Goal: Task Accomplishment & Management: Complete application form

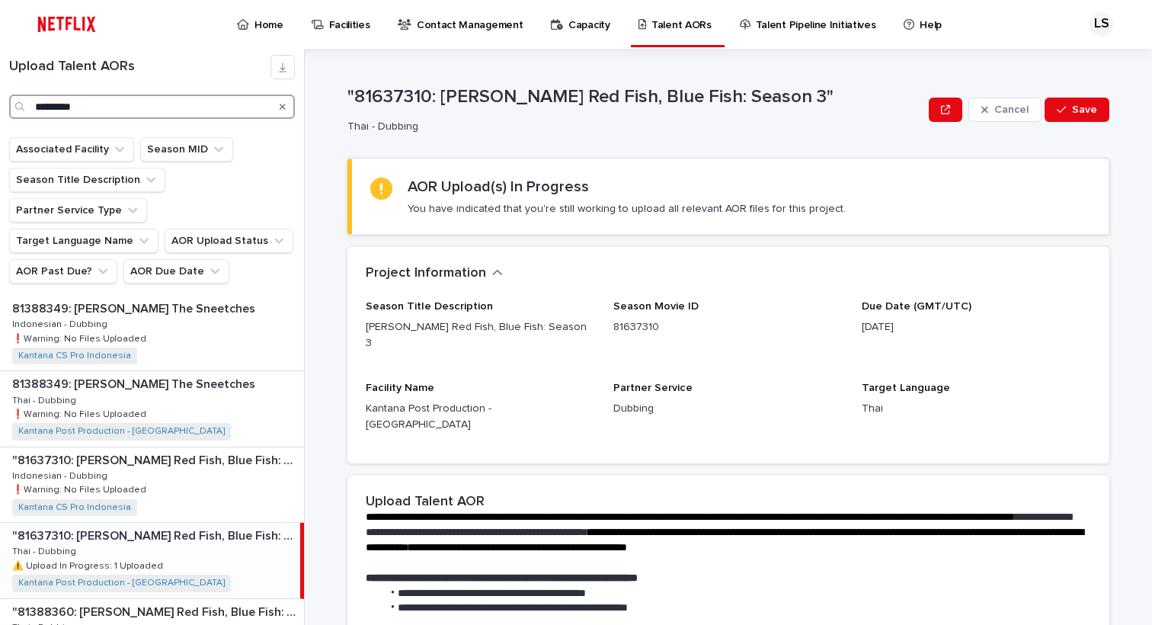
click at [111, 113] on input "*********" at bounding box center [152, 106] width 286 height 24
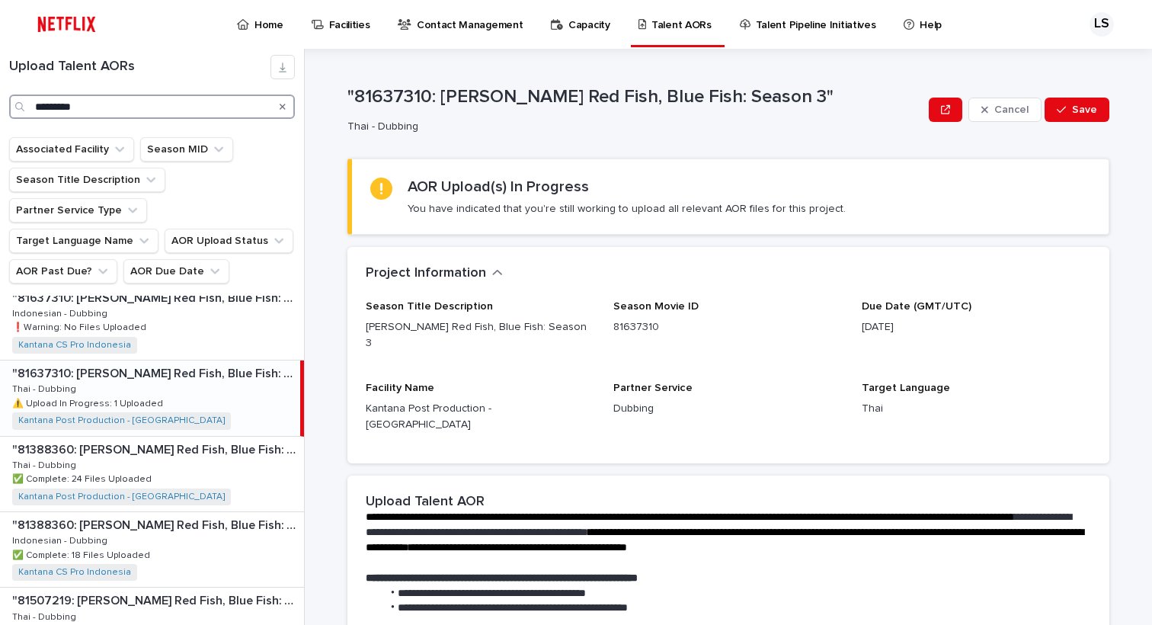
scroll to position [104, 0]
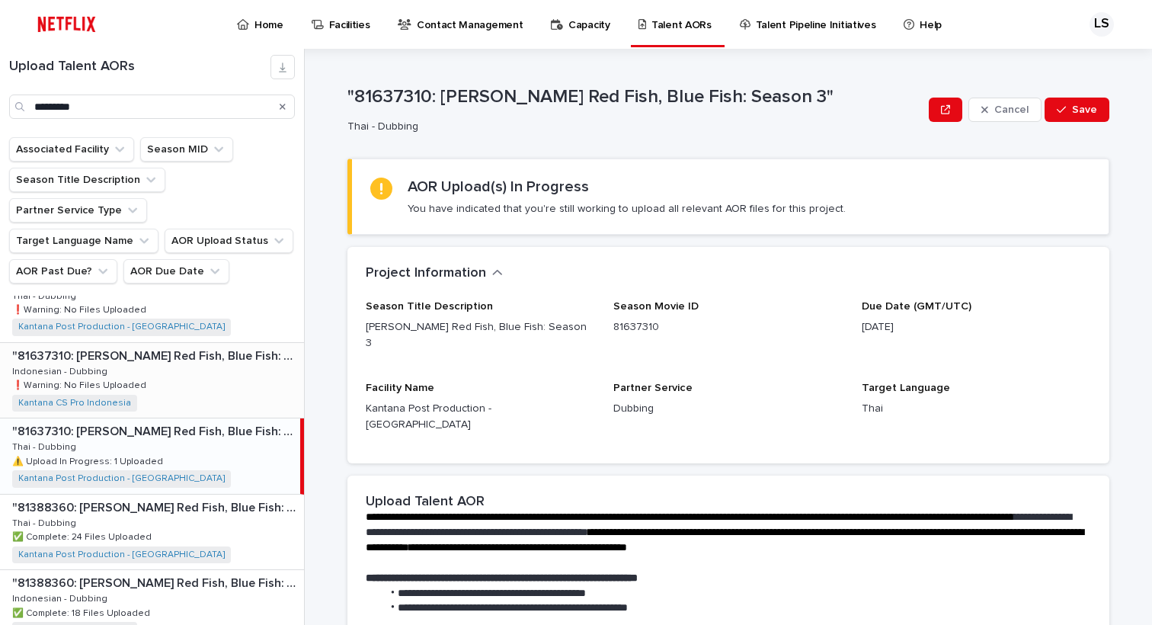
click at [179, 386] on div ""81637310: [PERSON_NAME] Red Fish, Blue Fish: Season 3" "81637310: [PERSON_NAME…" at bounding box center [152, 380] width 304 height 75
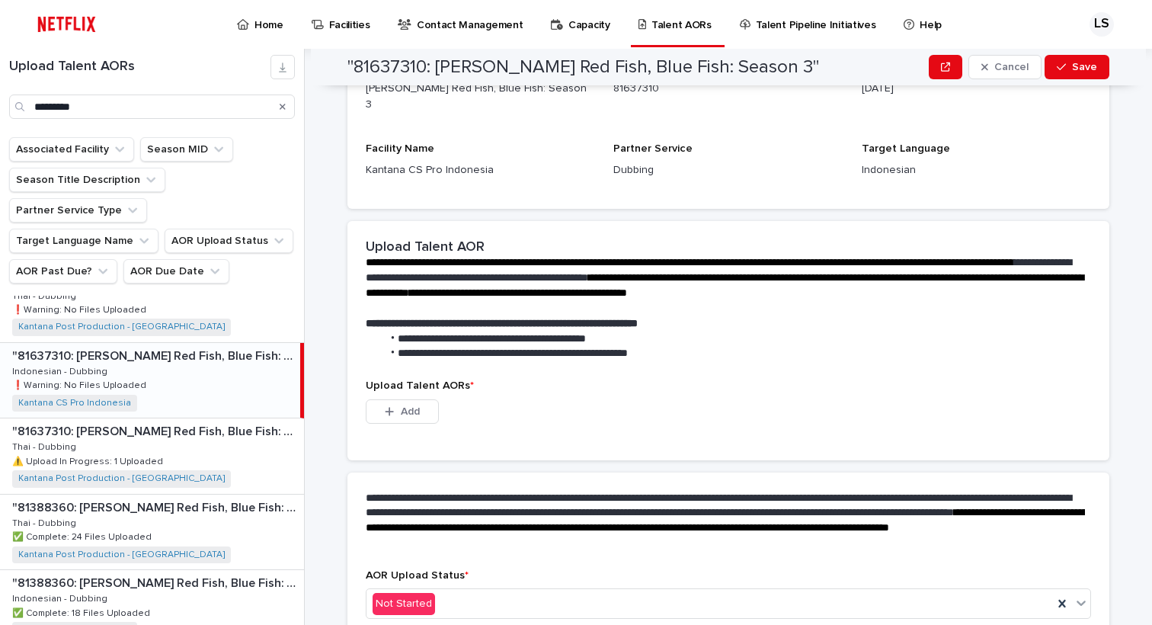
scroll to position [288, 0]
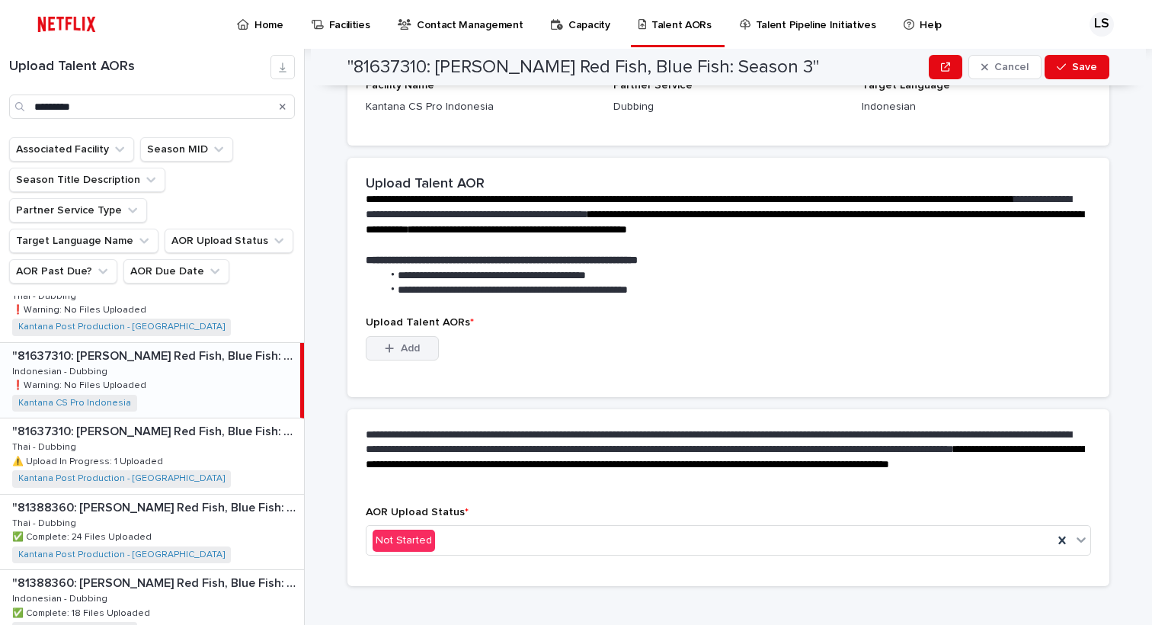
click at [412, 340] on button "Add" at bounding box center [402, 348] width 73 height 24
click at [414, 343] on span "Add" at bounding box center [410, 348] width 19 height 11
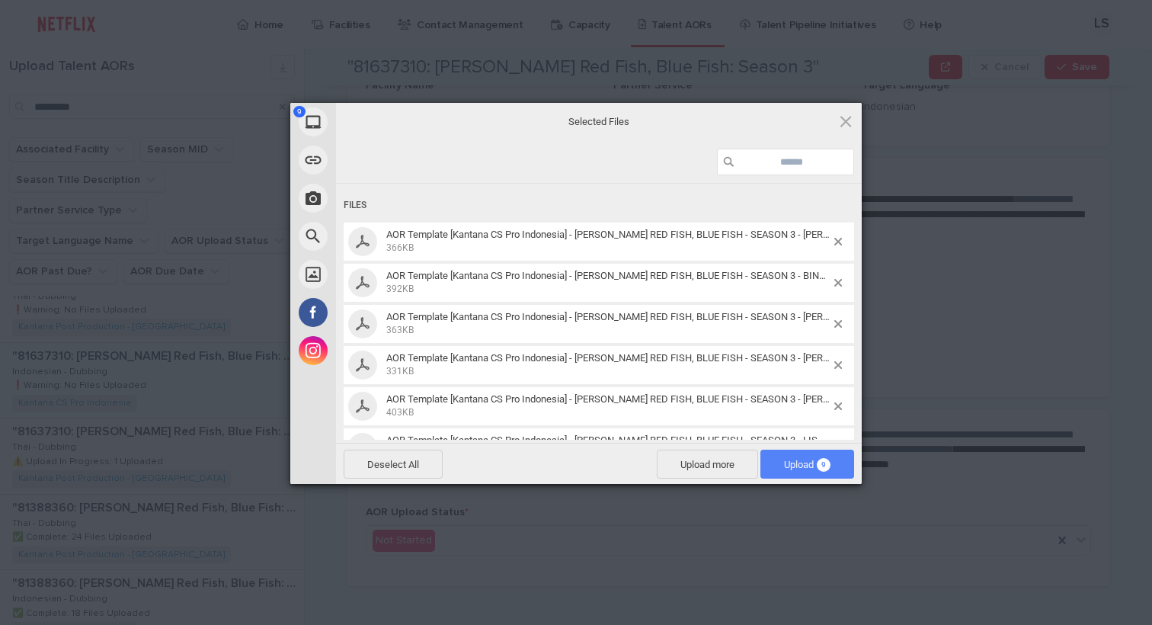
click at [794, 465] on span "Upload 9" at bounding box center [807, 464] width 46 height 11
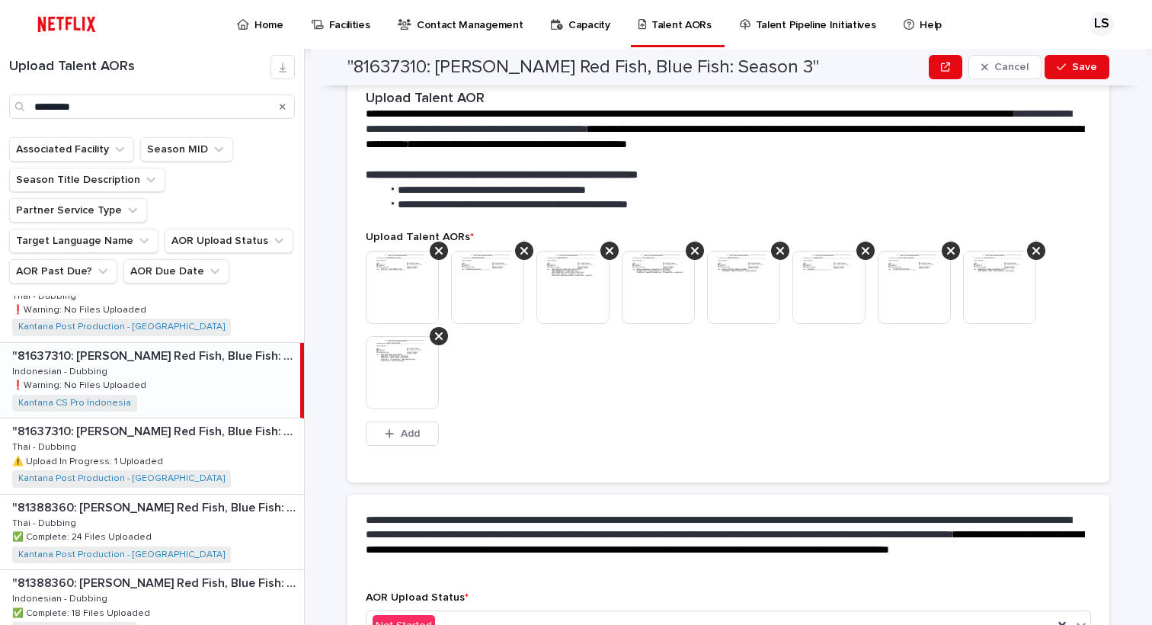
scroll to position [360, 0]
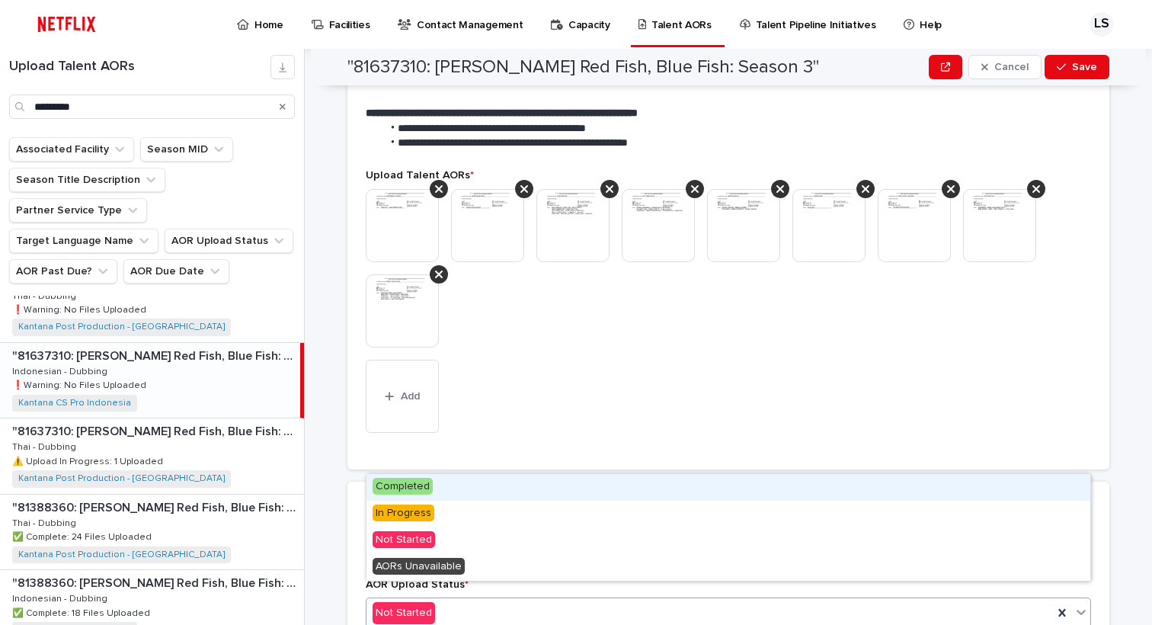
click at [596, 600] on div "Not Started" at bounding box center [710, 612] width 687 height 25
click at [429, 497] on div "Completed" at bounding box center [729, 487] width 724 height 27
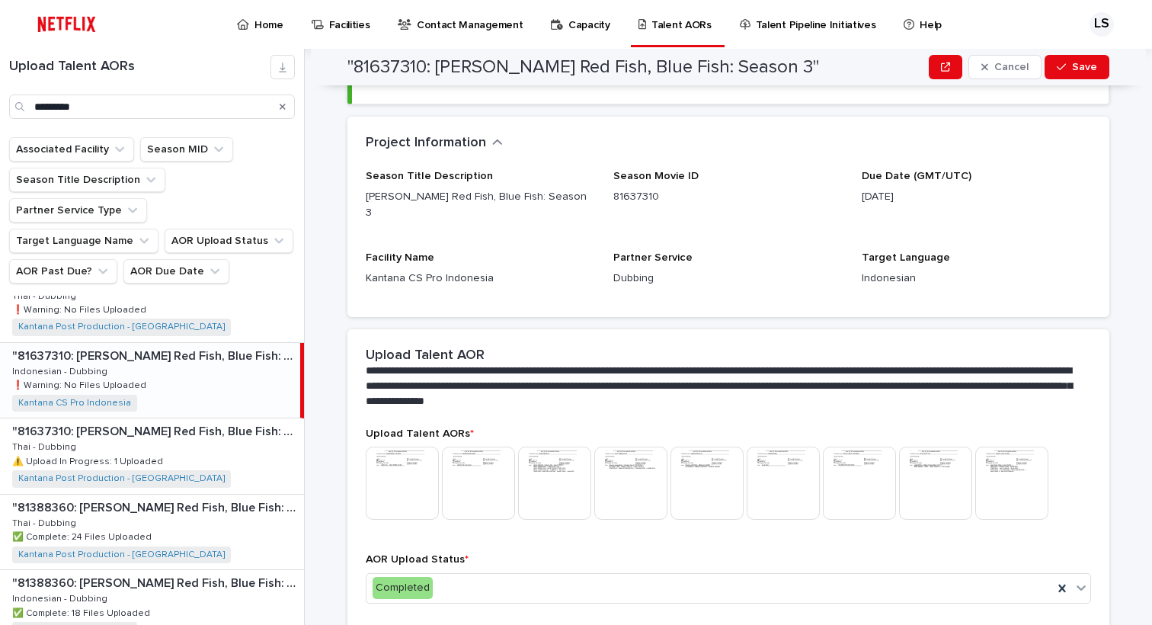
scroll to position [132, 0]
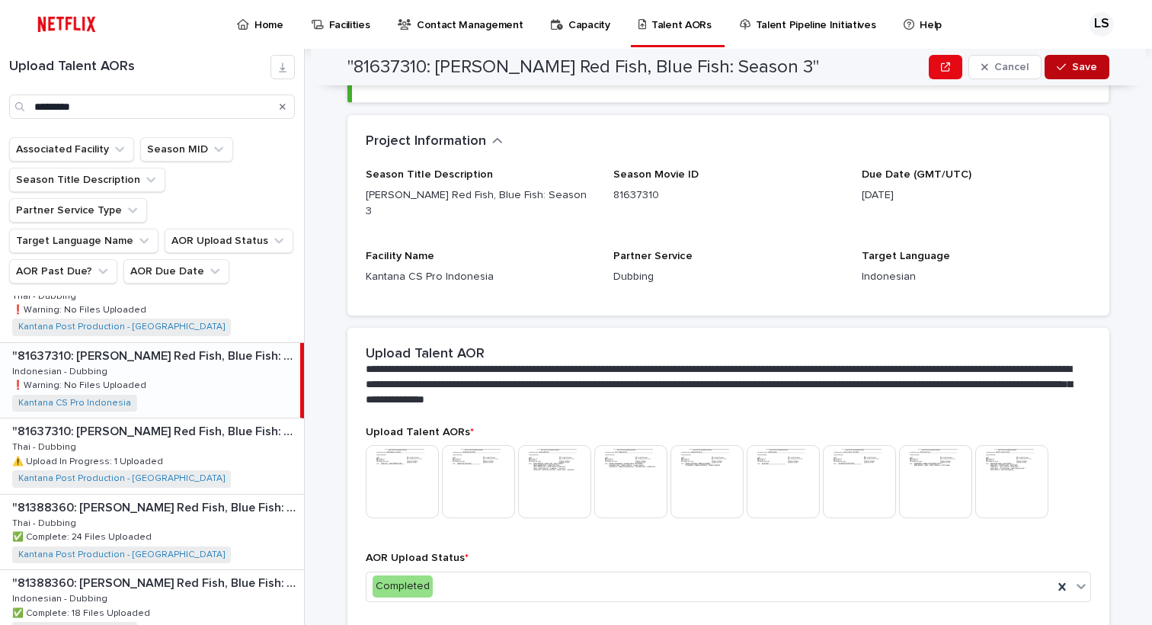
click at [1076, 77] on button "Save" at bounding box center [1077, 67] width 65 height 24
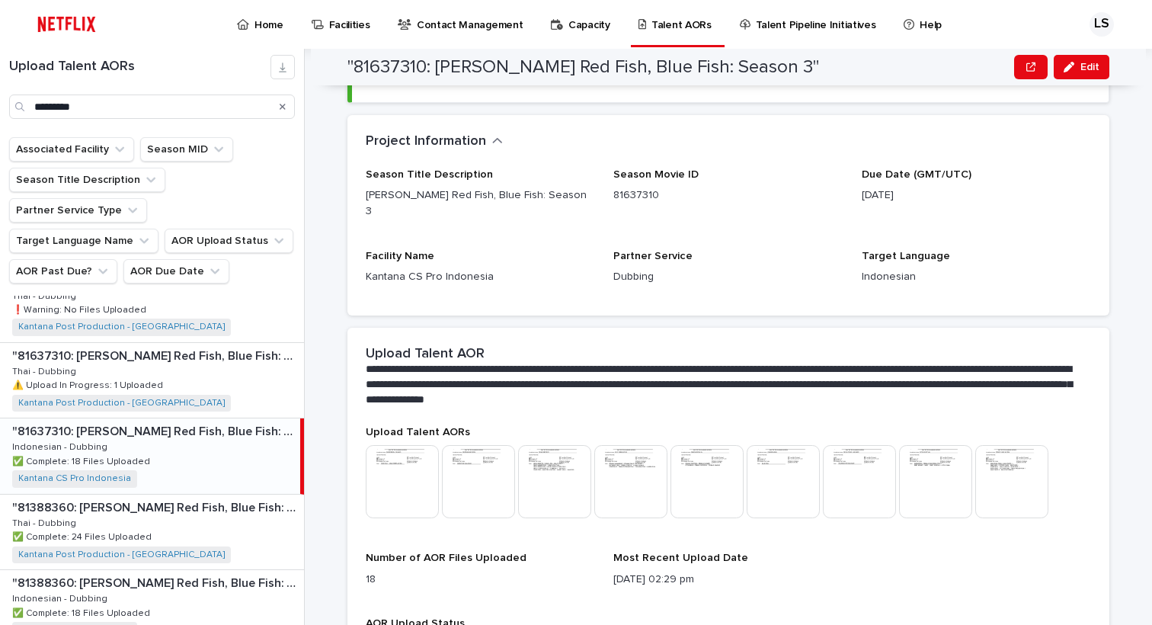
scroll to position [165, 0]
